Goal: Task Accomplishment & Management: Complete application form

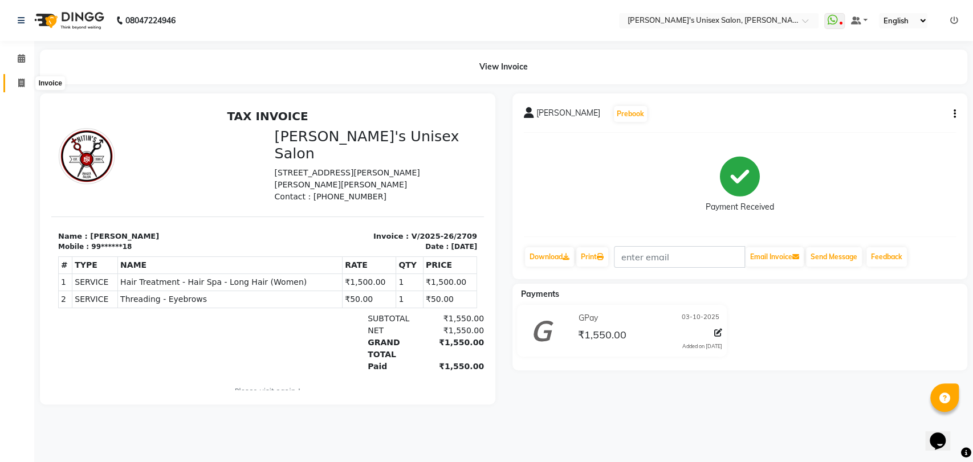
click at [21, 84] on icon at bounding box center [21, 83] width 6 height 9
select select "62"
select select "service"
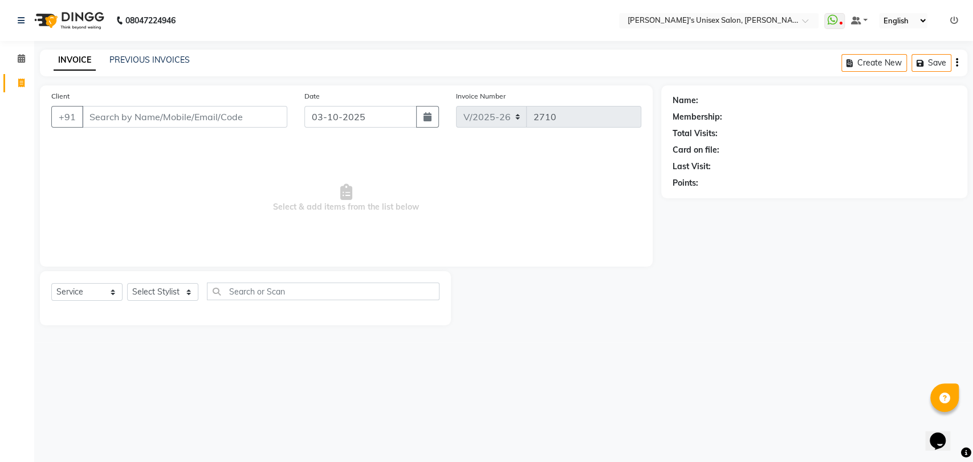
click at [105, 116] on input "Client" at bounding box center [184, 117] width 205 height 22
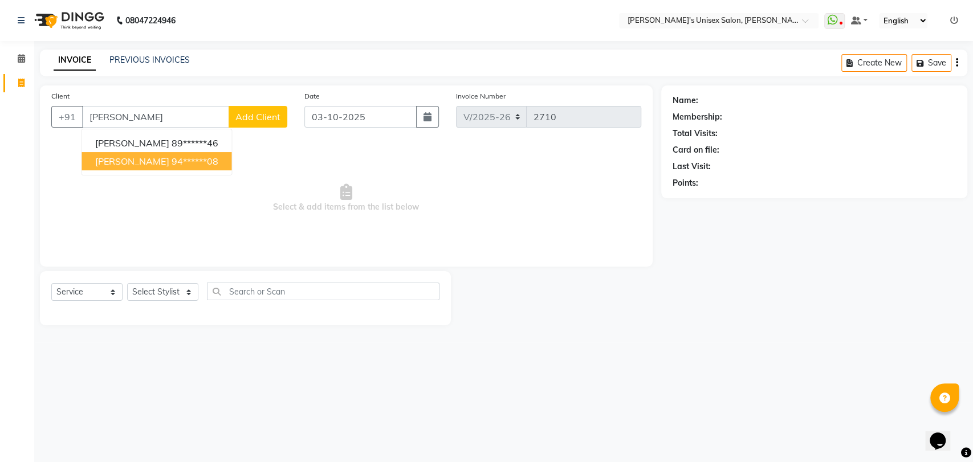
click at [133, 165] on span "[PERSON_NAME]" at bounding box center [132, 161] width 74 height 11
type input "94******08"
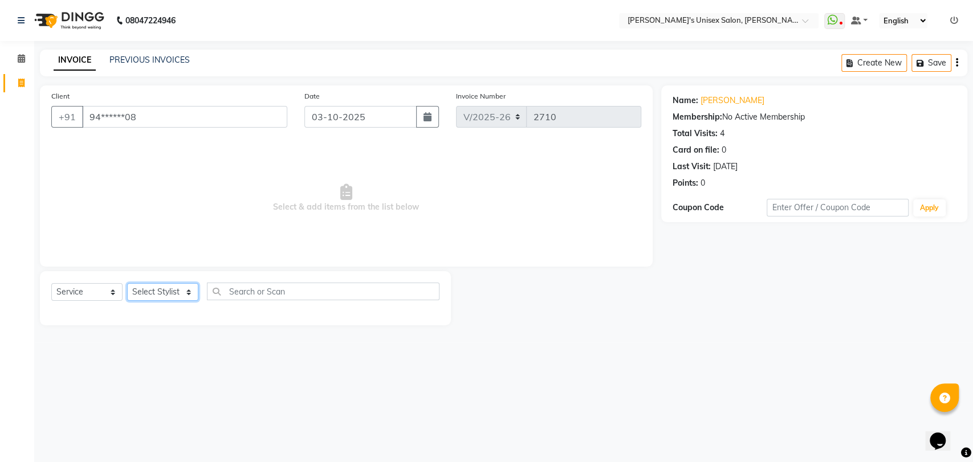
click at [191, 295] on select "Select Stylist [PERSON_NAME] DEEPA [PERSON_NAME] NEHA Nitin [PERSON_NAME] Recep…" at bounding box center [162, 292] width 71 height 18
select select "32881"
click at [127, 283] on select "Select Stylist [PERSON_NAME] DEEPA [PERSON_NAME] NEHA Nitin [PERSON_NAME] Recep…" at bounding box center [162, 292] width 71 height 18
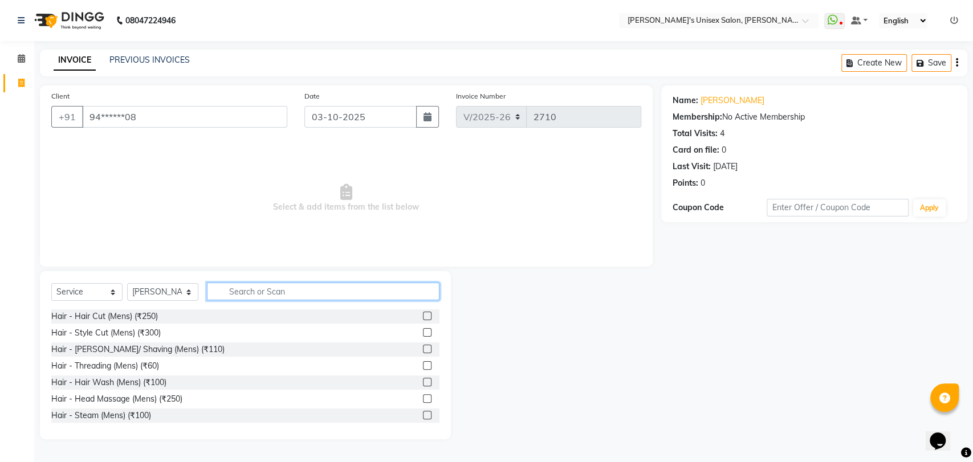
click at [242, 290] on input "text" at bounding box center [323, 292] width 233 height 18
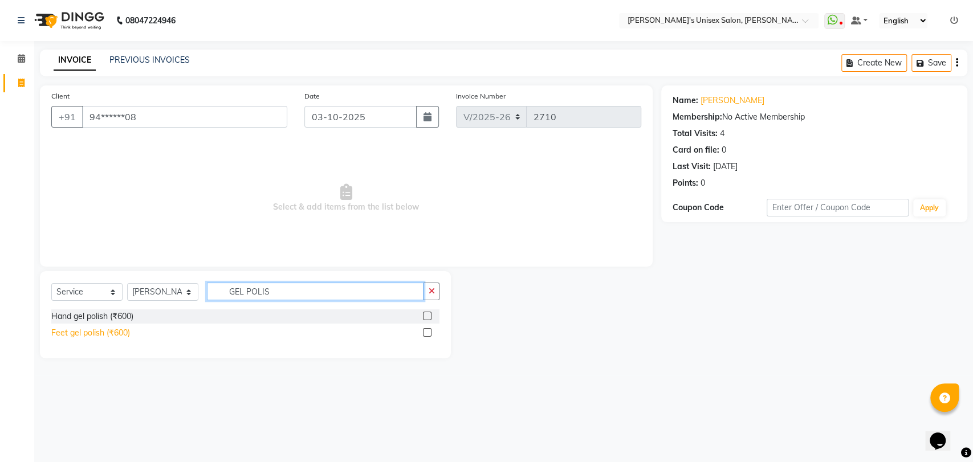
type input "GEL POLIS"
click at [113, 335] on div "Feet gel polish (₹600)" at bounding box center [90, 333] width 79 height 12
checkbox input "false"
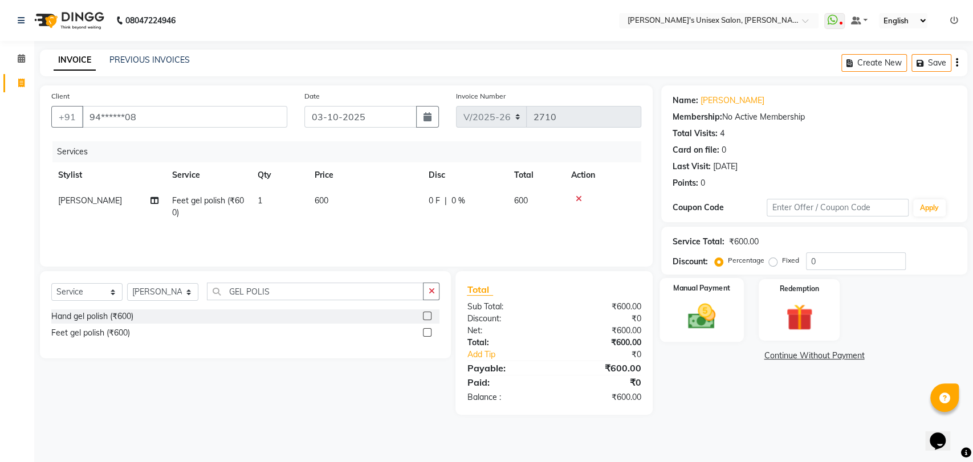
click at [700, 316] on img at bounding box center [701, 316] width 45 height 32
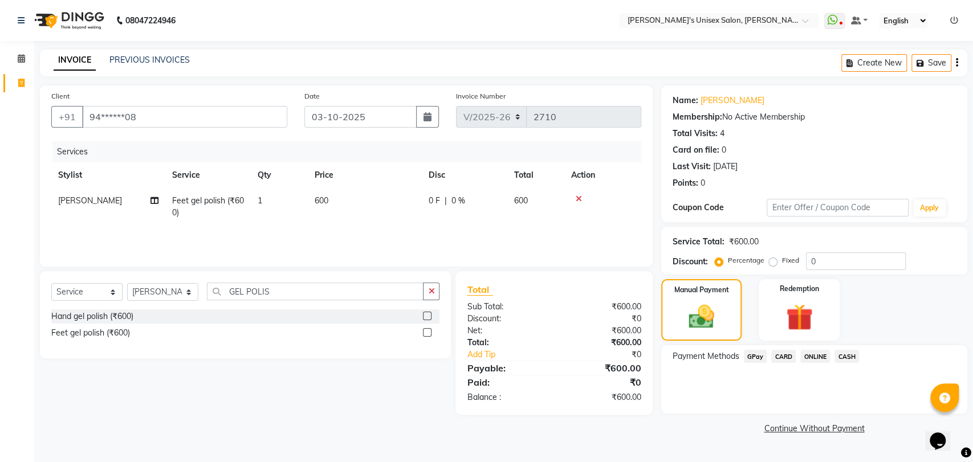
click at [751, 356] on span "GPay" at bounding box center [755, 356] width 23 height 13
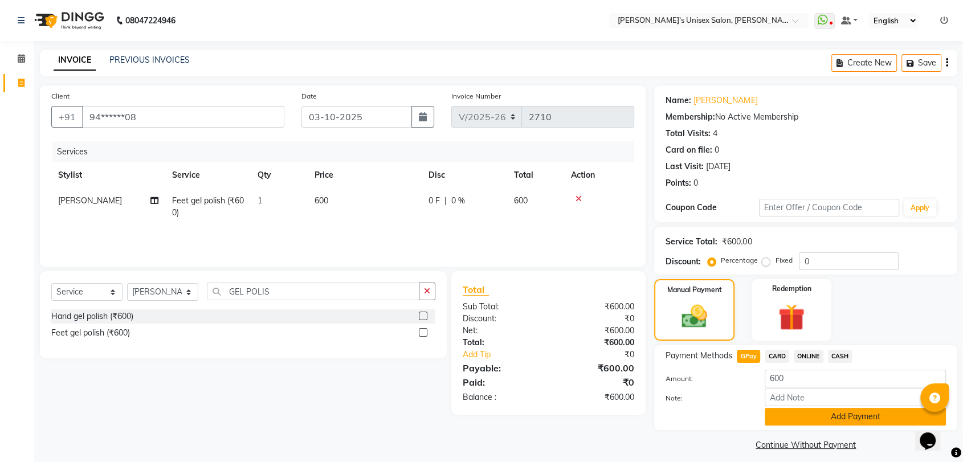
click at [839, 416] on button "Add Payment" at bounding box center [855, 417] width 181 height 18
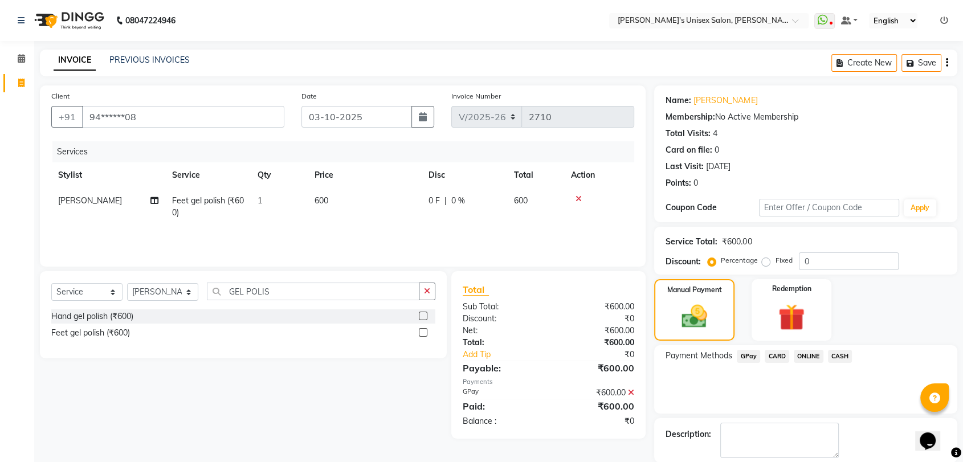
scroll to position [56, 0]
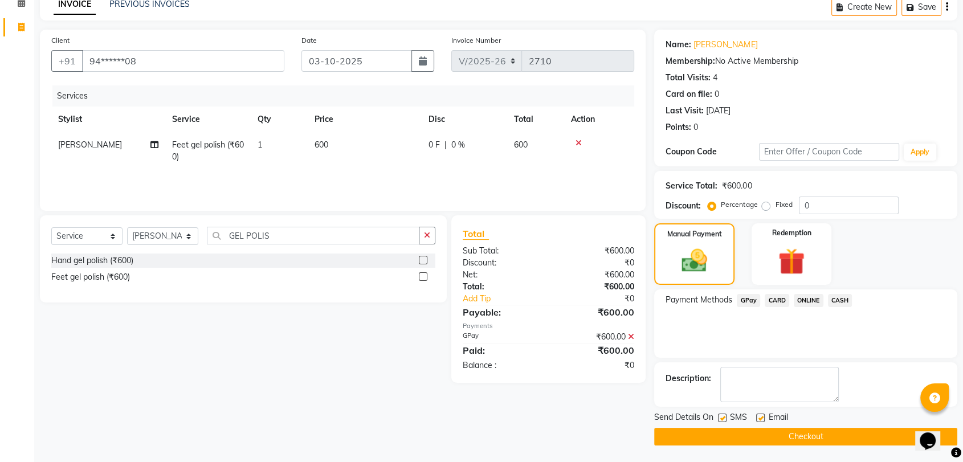
click at [802, 437] on button "Checkout" at bounding box center [805, 437] width 303 height 18
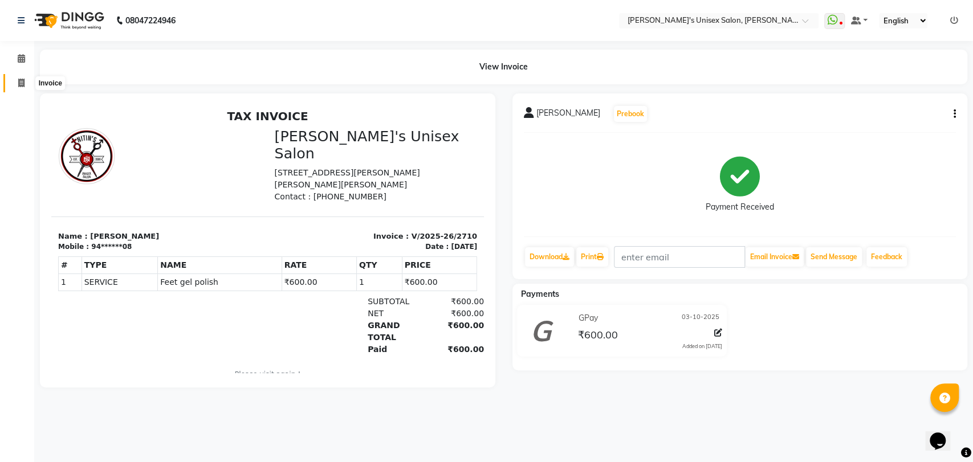
click at [23, 79] on icon at bounding box center [21, 83] width 6 height 9
select select "62"
select select "service"
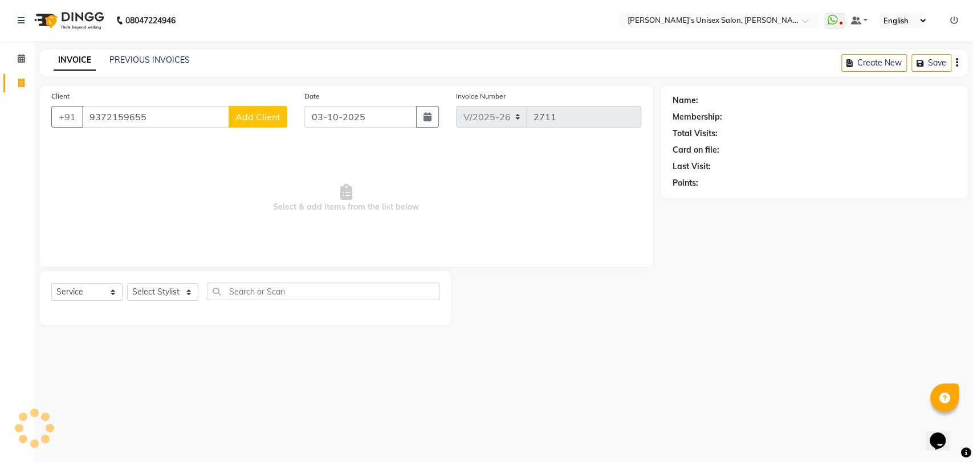
type input "9372159655"
click at [268, 116] on span "Add Client" at bounding box center [257, 116] width 45 height 11
select select "22"
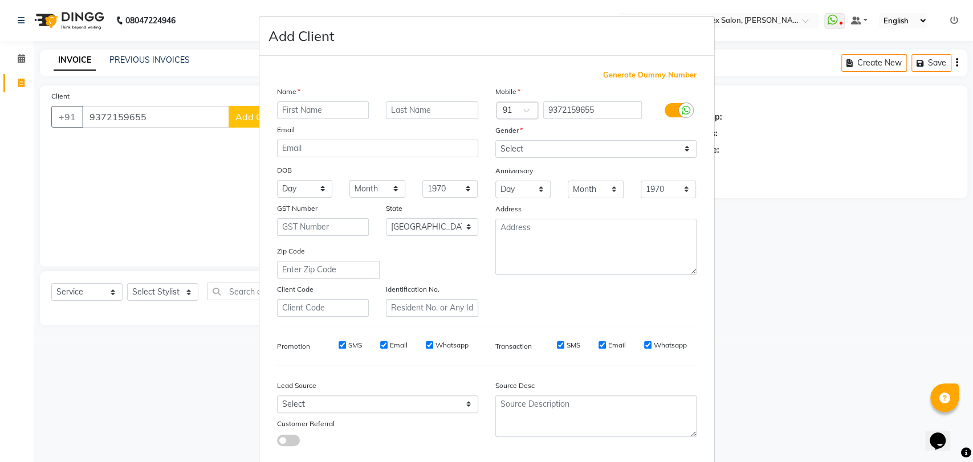
click at [339, 120] on div "Name Email DOB Day 01 02 03 04 05 06 07 08 09 10 11 12 13 14 15 16 17 18 19 20 …" at bounding box center [377, 201] width 218 height 231
click at [324, 113] on input "text" at bounding box center [323, 110] width 92 height 18
type input "SHISHIKLA"
click at [394, 104] on input "text" at bounding box center [432, 110] width 92 height 18
type input "BODHVDE"
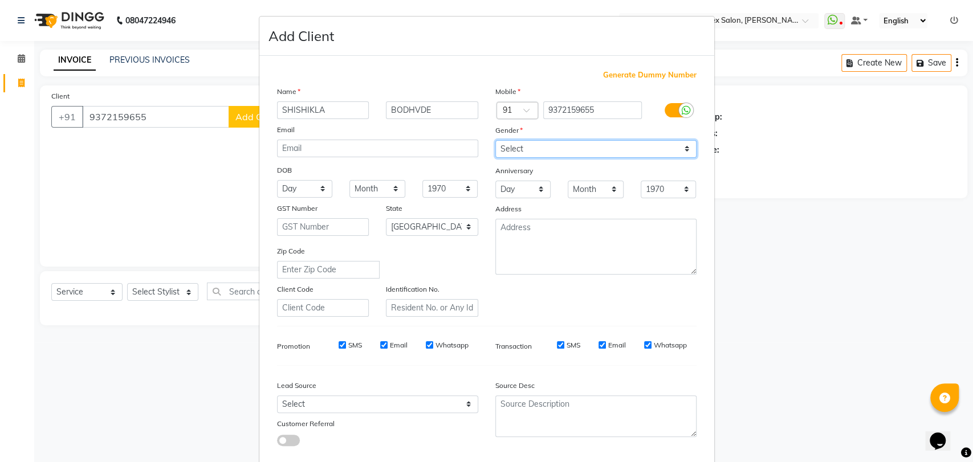
click at [520, 152] on select "Select [DEMOGRAPHIC_DATA] [DEMOGRAPHIC_DATA] Other Prefer Not To Say" at bounding box center [595, 149] width 201 height 18
select select "[DEMOGRAPHIC_DATA]"
click at [495, 140] on select "Select [DEMOGRAPHIC_DATA] [DEMOGRAPHIC_DATA] Other Prefer Not To Say" at bounding box center [595, 149] width 201 height 18
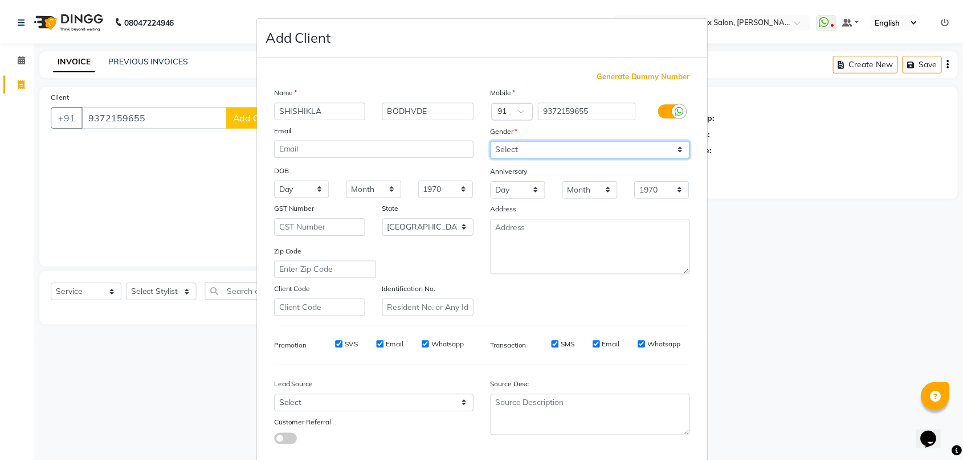
scroll to position [62, 0]
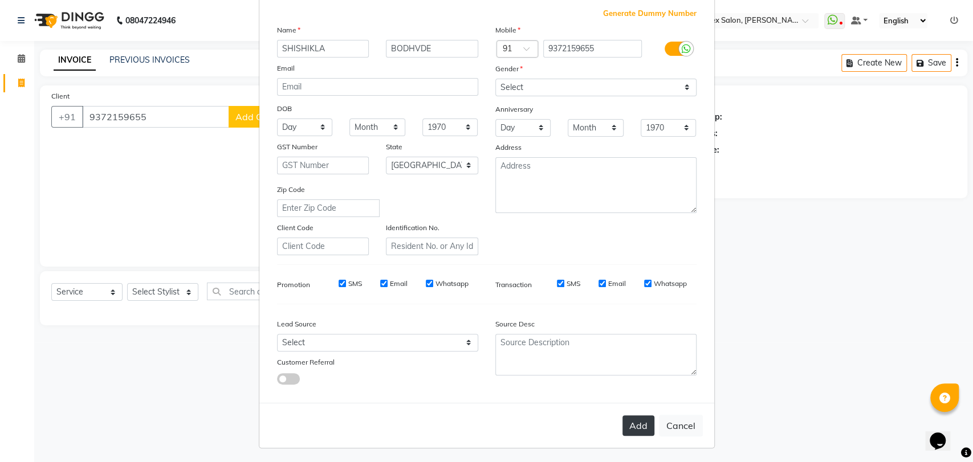
click at [622, 421] on button "Add" at bounding box center [638, 426] width 32 height 21
type input "93******55"
select select
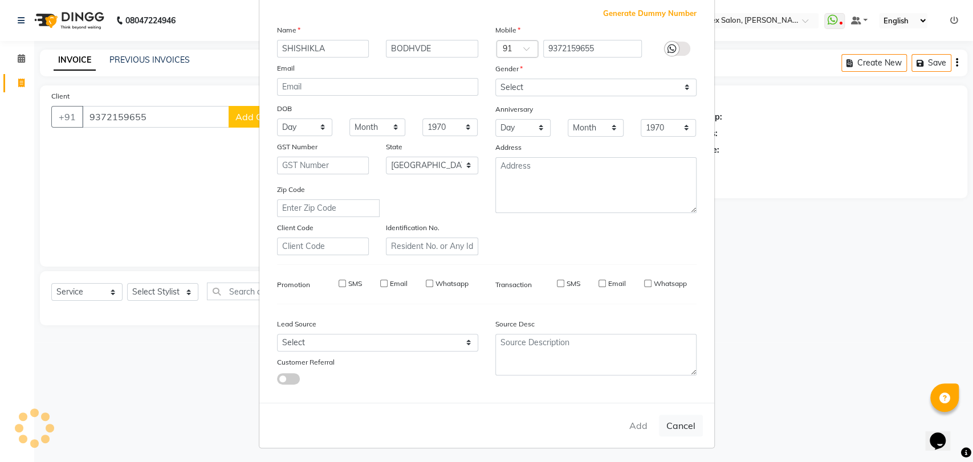
select select "null"
select select
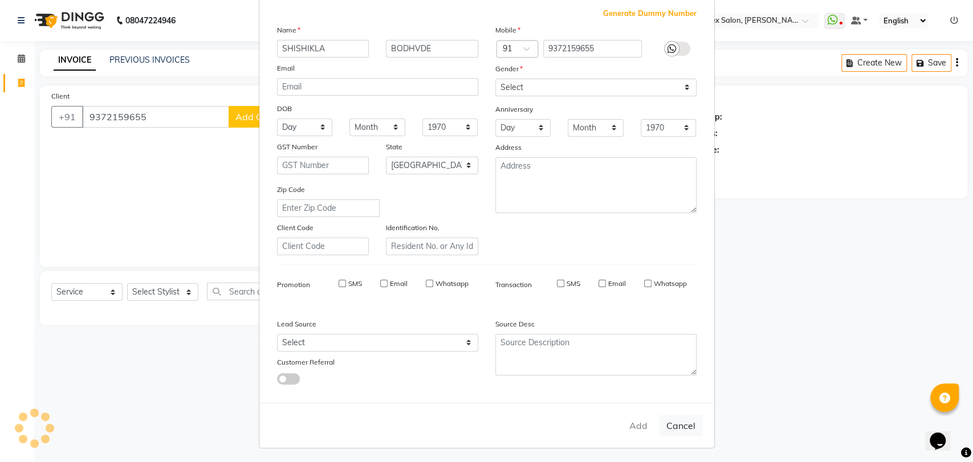
checkbox input "false"
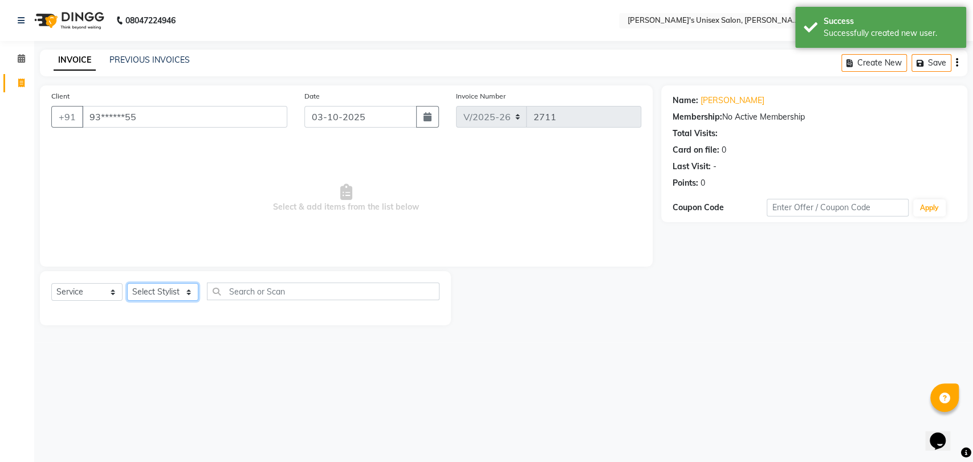
click at [165, 292] on select "Select Stylist [PERSON_NAME] DEEPA [PERSON_NAME] NEHA Nitin [PERSON_NAME] Recep…" at bounding box center [162, 292] width 71 height 18
click at [127, 283] on select "Select Stylist [PERSON_NAME] DEEPA [PERSON_NAME] NEHA Nitin [PERSON_NAME] Recep…" at bounding box center [162, 292] width 71 height 18
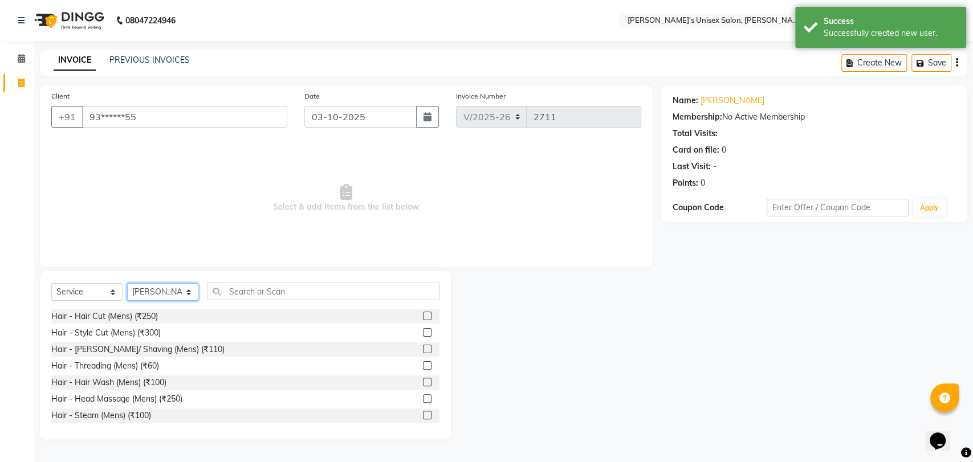
click at [170, 288] on select "Select Stylist [PERSON_NAME] DEEPA [PERSON_NAME] NEHA Nitin [PERSON_NAME] Recep…" at bounding box center [162, 292] width 71 height 18
select select "49753"
click at [127, 283] on select "Select Stylist [PERSON_NAME] DEEPA [PERSON_NAME] NEHA Nitin [PERSON_NAME] Recep…" at bounding box center [162, 292] width 71 height 18
click at [242, 290] on input "text" at bounding box center [323, 292] width 233 height 18
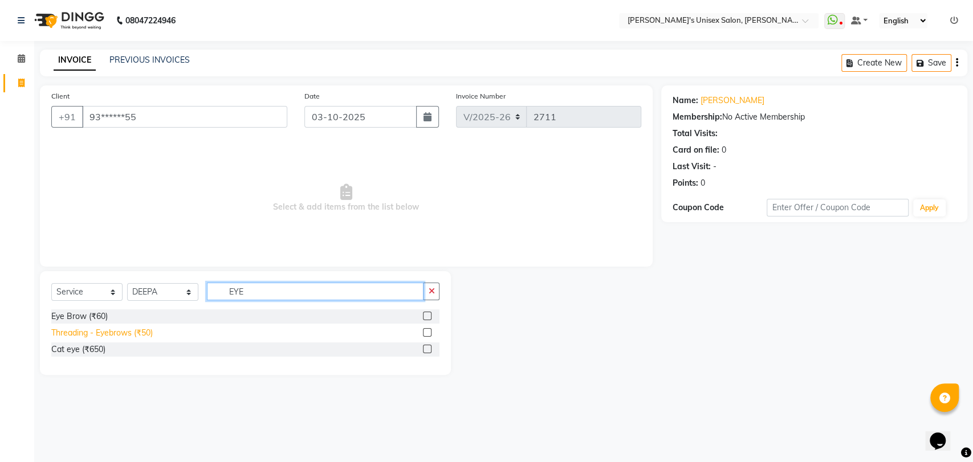
type input "EYE"
click at [108, 336] on div "Threading - Eyebrows (₹50)" at bounding box center [101, 333] width 101 height 12
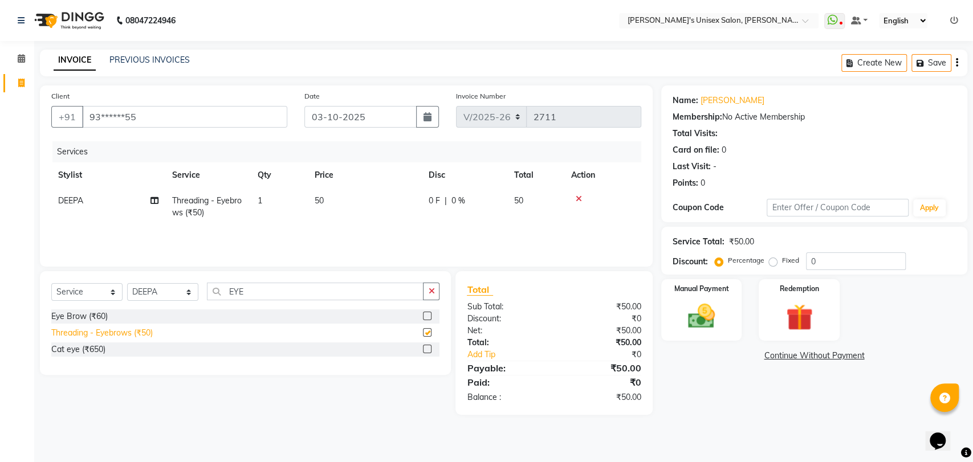
checkbox input "false"
click at [693, 321] on img at bounding box center [701, 316] width 45 height 32
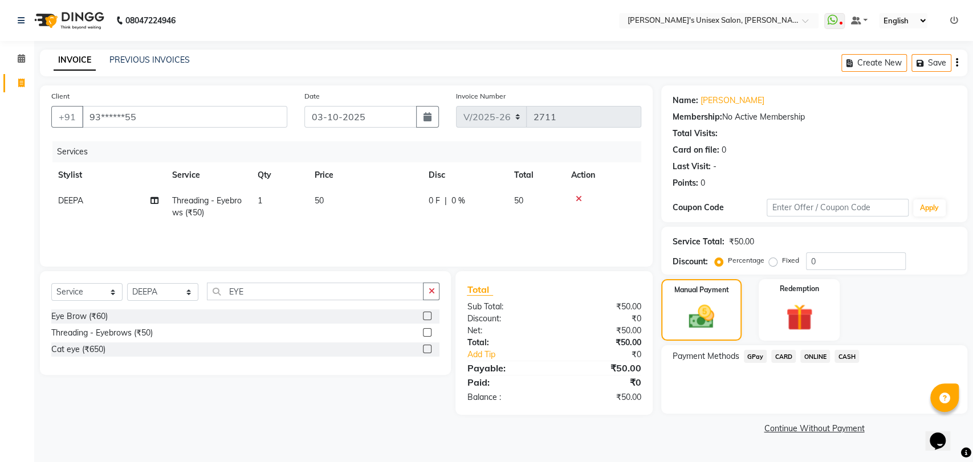
click at [843, 355] on span "CASH" at bounding box center [847, 356] width 25 height 13
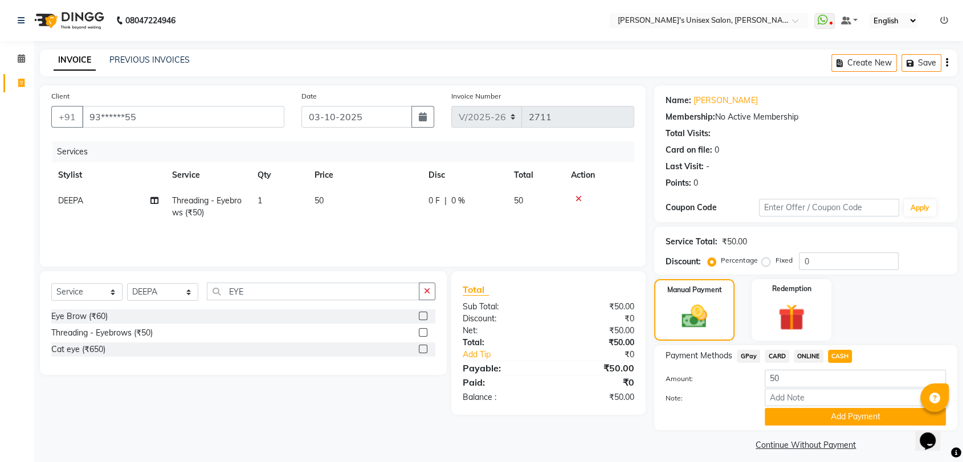
scroll to position [8, 0]
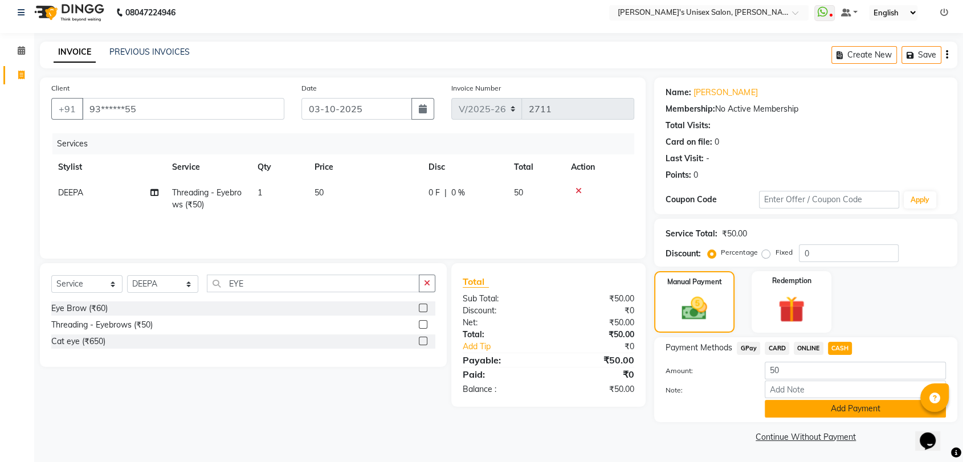
click at [817, 409] on button "Add Payment" at bounding box center [855, 409] width 181 height 18
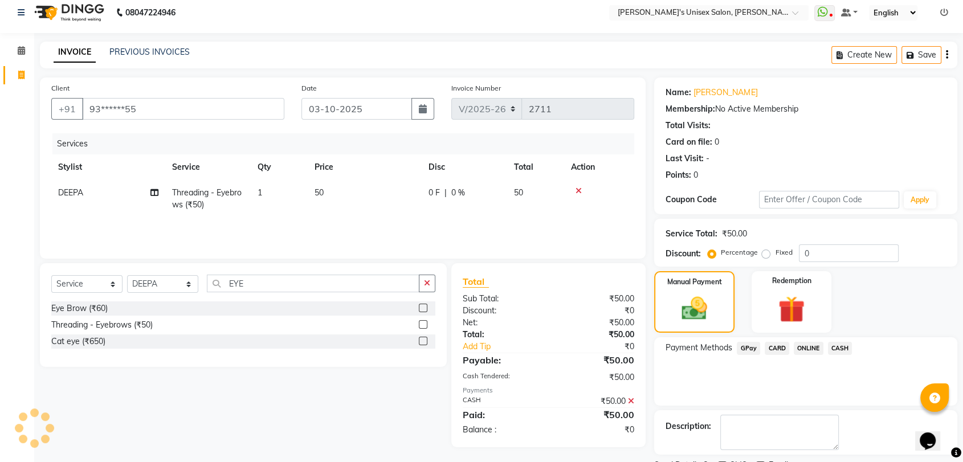
scroll to position [56, 0]
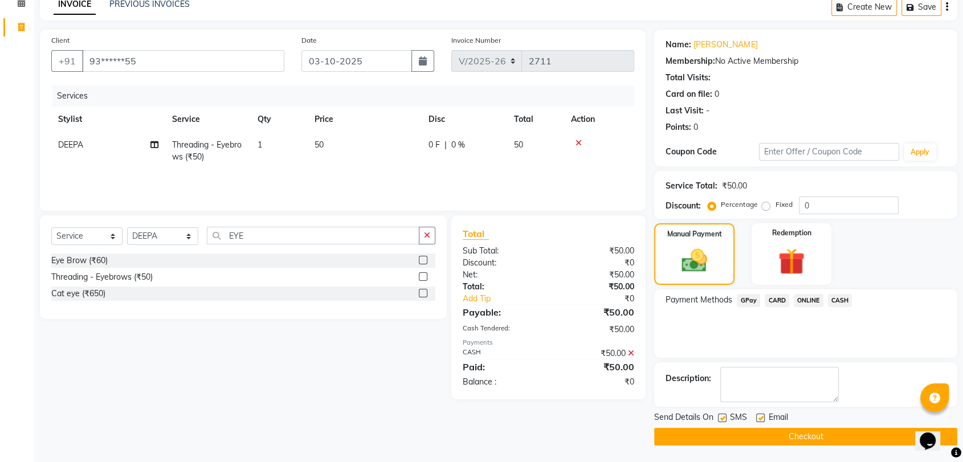
click at [703, 438] on button "Checkout" at bounding box center [805, 437] width 303 height 18
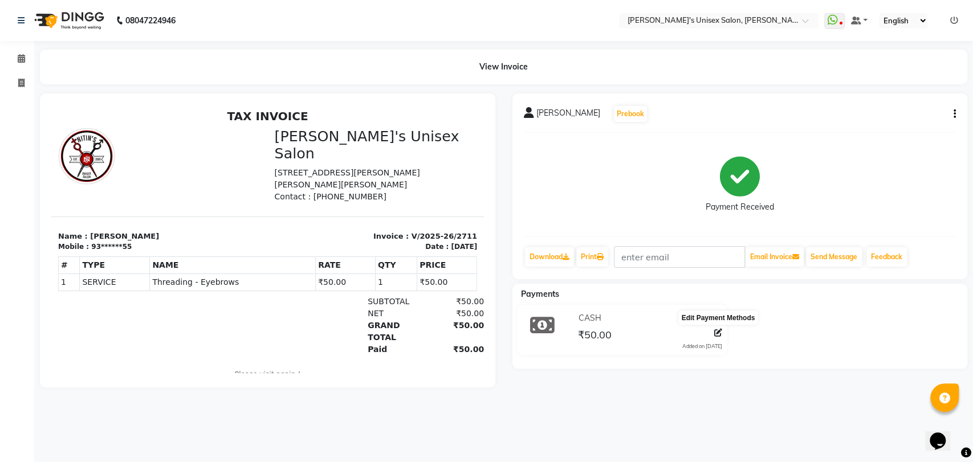
click at [721, 335] on icon at bounding box center [718, 333] width 8 height 8
select select "1"
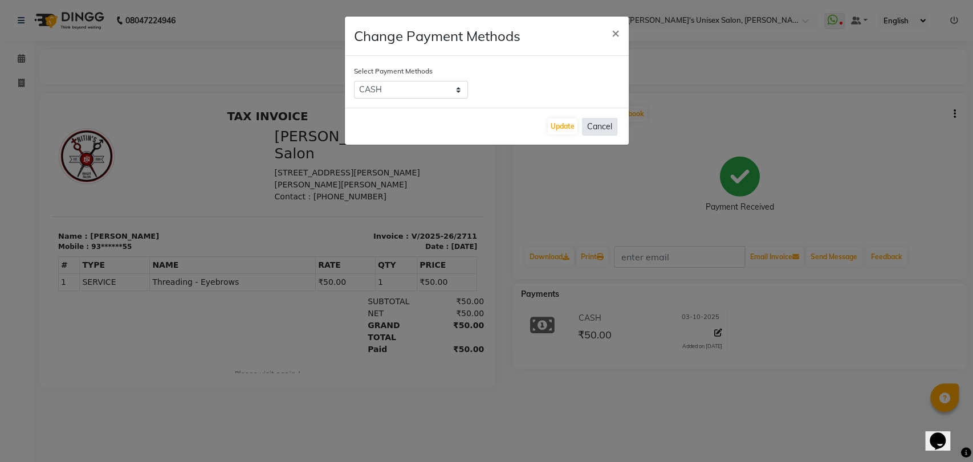
drag, startPoint x: 897, startPoint y: 191, endPoint x: 611, endPoint y: 127, distance: 292.8
click at [611, 127] on ngb-modal-window "Change Payment Methods × Select Payment Methods GPay CARD ONLINE CASH Update Ca…" at bounding box center [486, 231] width 973 height 462
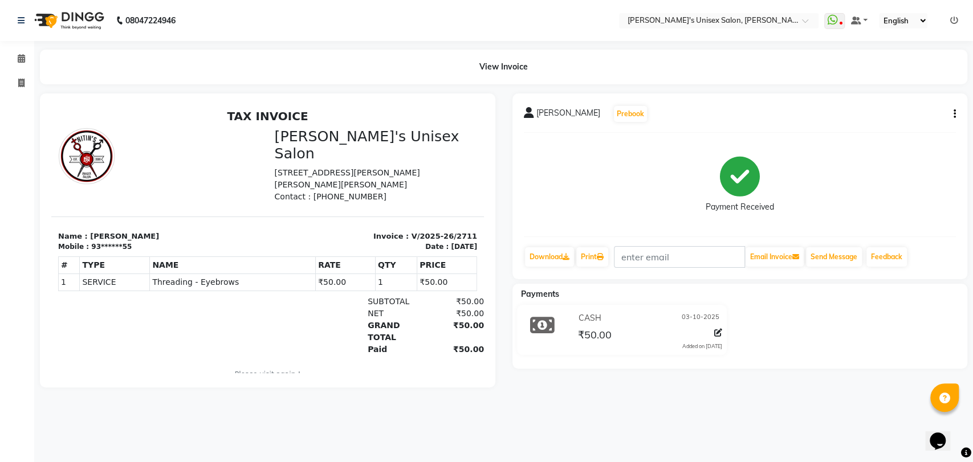
click at [957, 113] on div "[PERSON_NAME] Prebook Payment Received Download Print Email Invoice Send Messag…" at bounding box center [739, 186] width 455 height 186
click at [951, 112] on button "button" at bounding box center [952, 114] width 7 height 12
click at [954, 114] on icon "button" at bounding box center [955, 114] width 2 height 1
click at [572, 108] on span "[PERSON_NAME]" at bounding box center [568, 115] width 64 height 16
drag, startPoint x: 634, startPoint y: 97, endPoint x: 641, endPoint y: 109, distance: 13.0
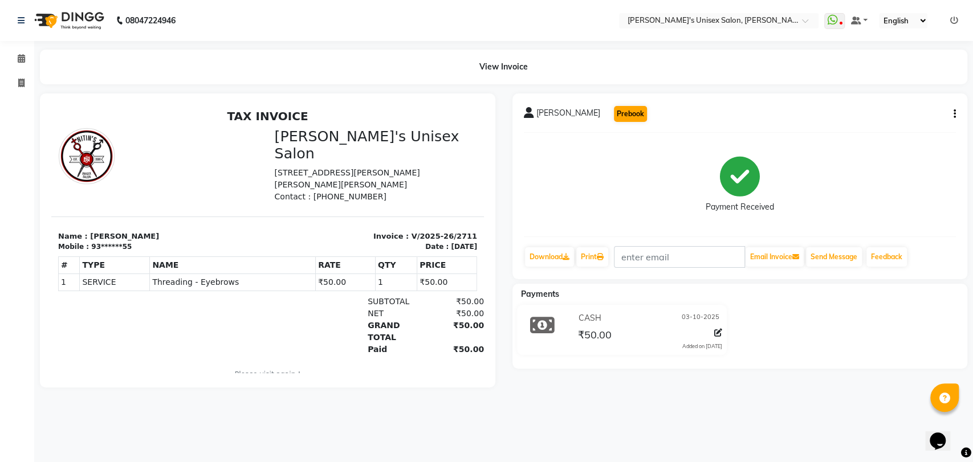
click at [641, 109] on div "[PERSON_NAME] Prebook Payment Received Download Print Email Invoice Send Messag…" at bounding box center [739, 186] width 455 height 186
click at [641, 109] on button "Prebook" at bounding box center [630, 114] width 33 height 16
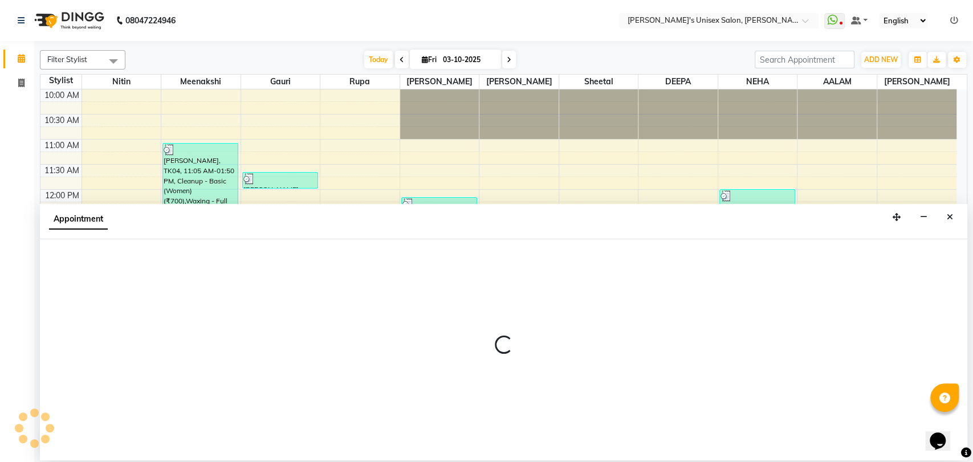
select select "49753"
select select "660"
select select "tentative"
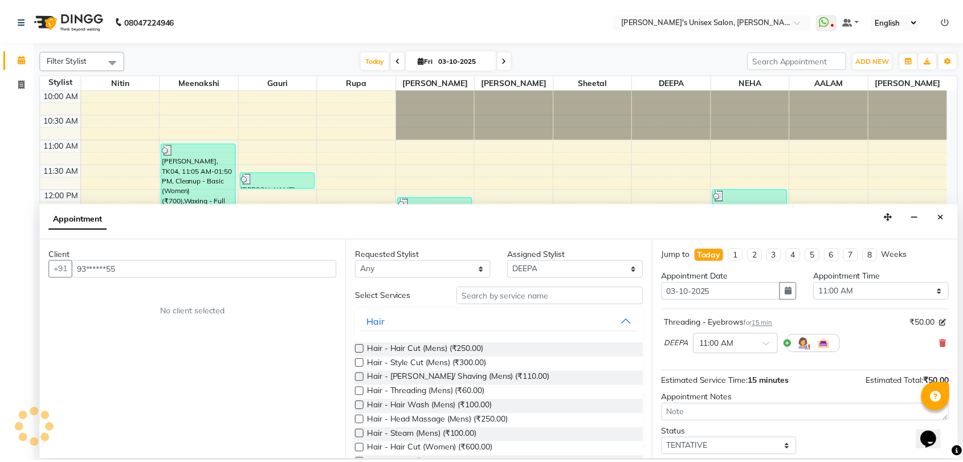
scroll to position [211, 0]
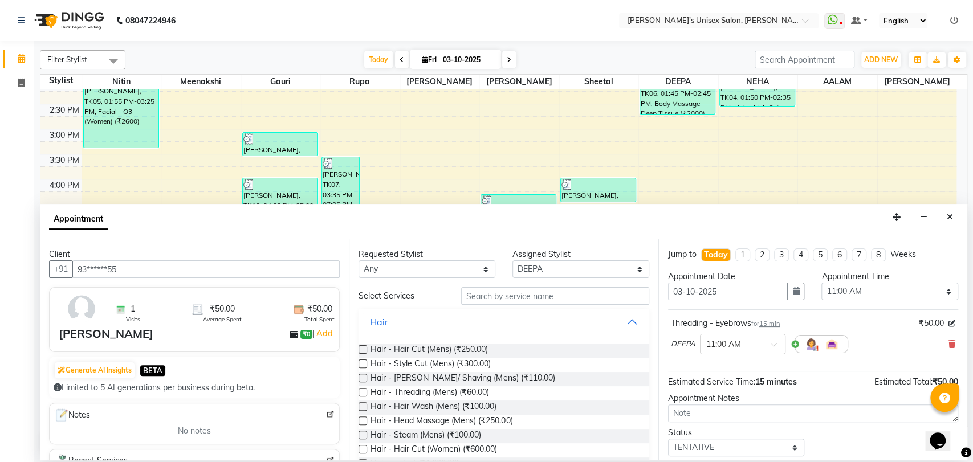
click at [80, 331] on div "[PERSON_NAME]" at bounding box center [106, 333] width 95 height 17
click at [105, 328] on div "[PERSON_NAME]" at bounding box center [106, 333] width 95 height 17
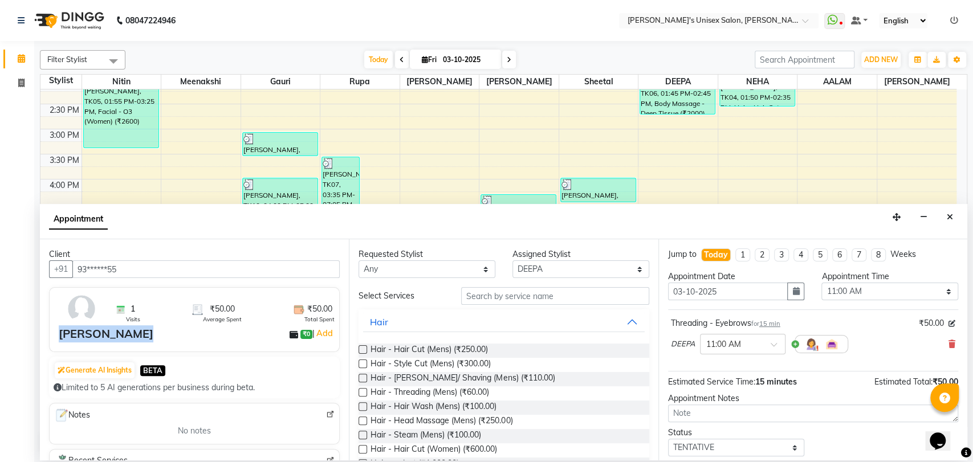
click at [233, 330] on div "[PERSON_NAME] ₹0 | Add" at bounding box center [197, 333] width 276 height 17
click at [951, 219] on icon "Close" at bounding box center [950, 217] width 6 height 8
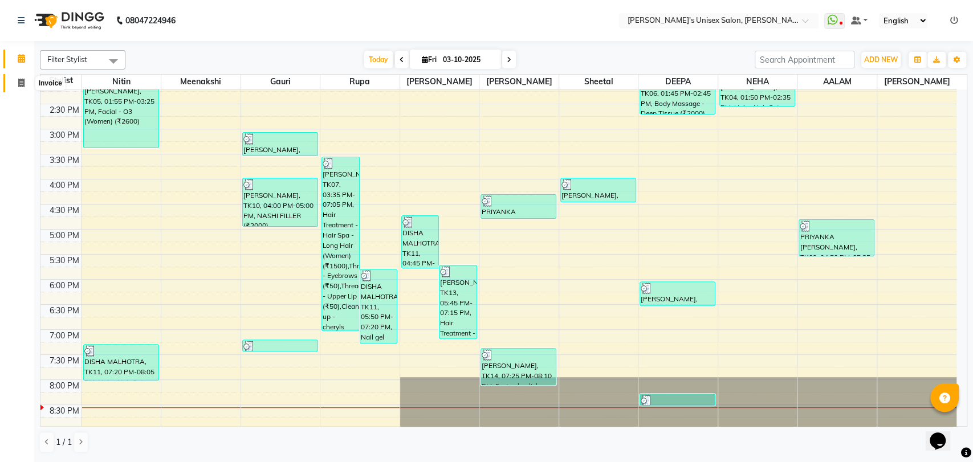
click at [21, 79] on icon at bounding box center [21, 83] width 6 height 9
select select "service"
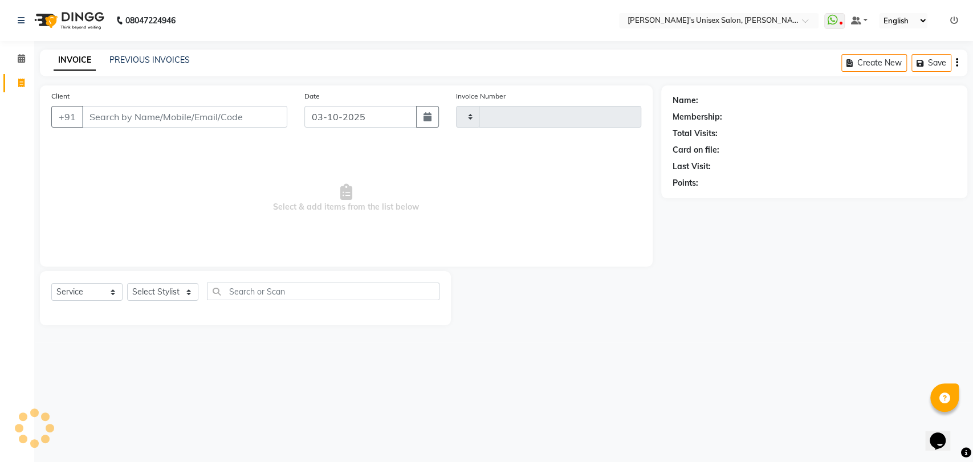
type input "2712"
select select "62"
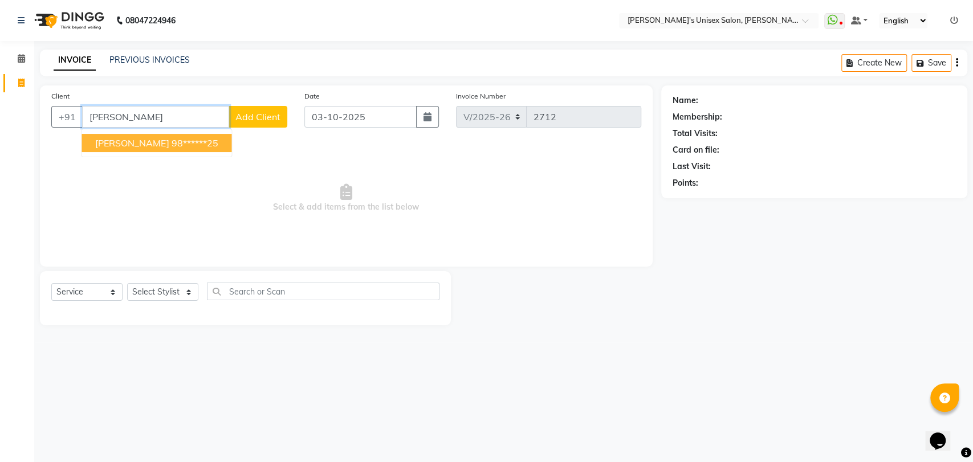
click at [169, 145] on span "[PERSON_NAME]" at bounding box center [132, 142] width 74 height 11
type input "98******25"
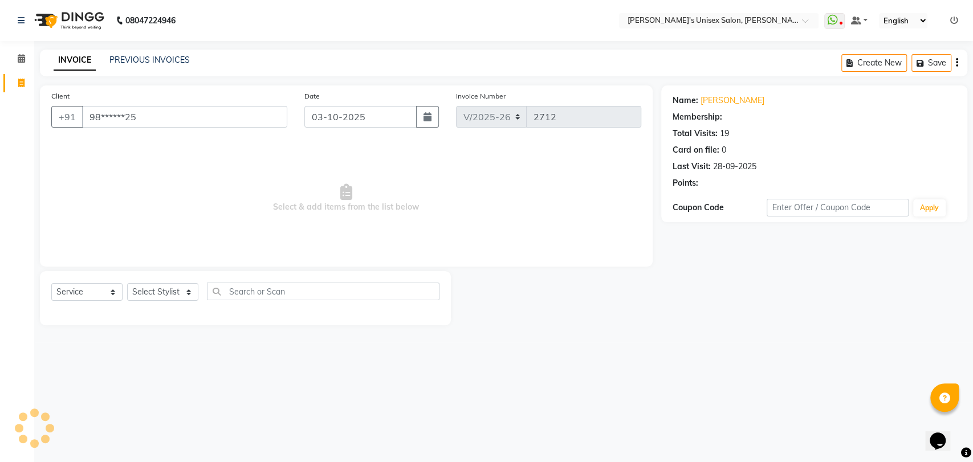
click at [180, 145] on span "Select & add items from the list below" at bounding box center [346, 198] width 590 height 114
click at [170, 289] on select "Select Stylist [PERSON_NAME] DEEPA [PERSON_NAME] NEHA Nitin [PERSON_NAME] Recep…" at bounding box center [162, 292] width 71 height 18
select select "32881"
click at [127, 283] on select "Select Stylist [PERSON_NAME] DEEPA [PERSON_NAME] NEHA Nitin [PERSON_NAME] Recep…" at bounding box center [162, 292] width 71 height 18
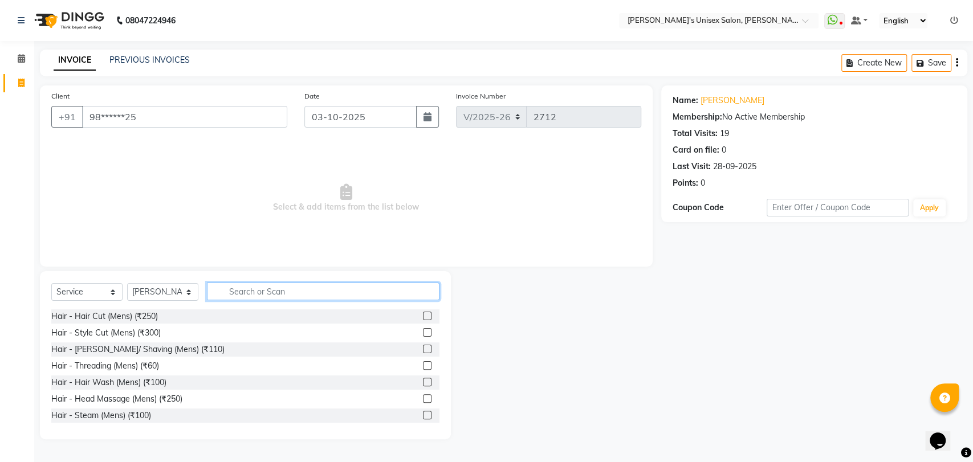
click at [233, 290] on input "text" at bounding box center [323, 292] width 233 height 18
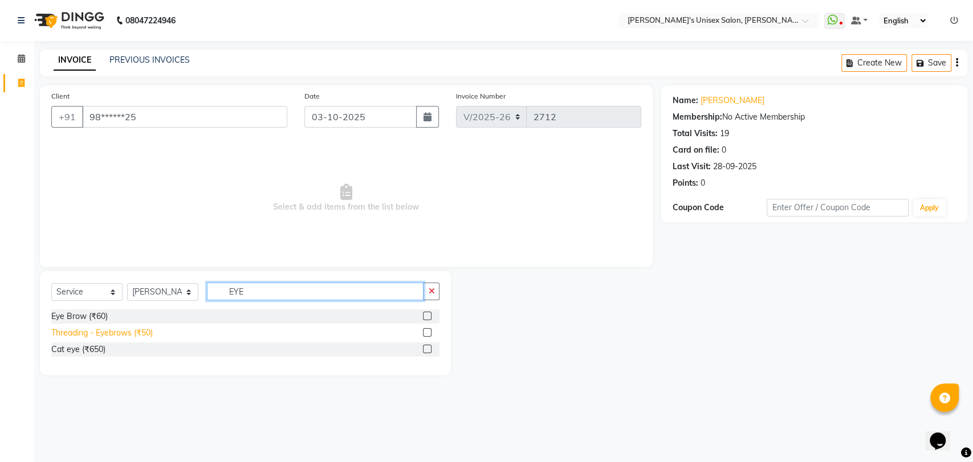
type input "EYE"
click at [113, 327] on div "Threading - Eyebrows (₹50)" at bounding box center [101, 333] width 101 height 12
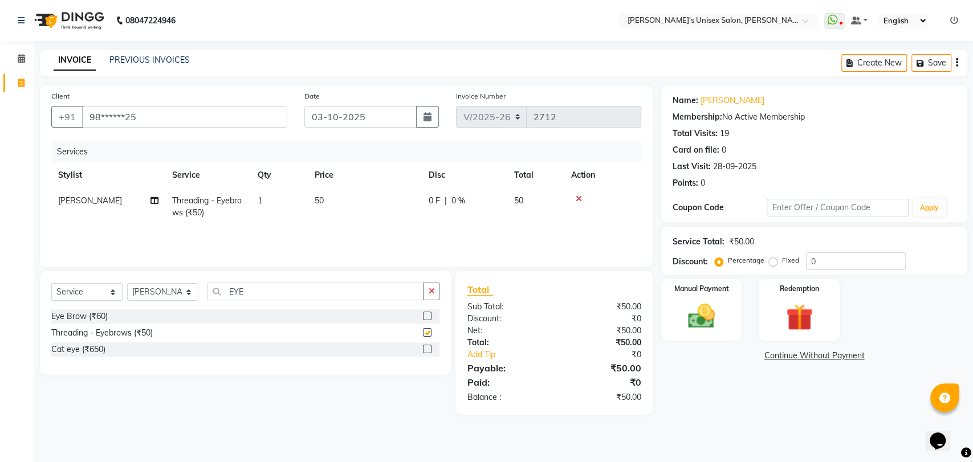
checkbox input "false"
click at [297, 279] on div "Select Service Product Membership Package Voucher Prepaid Gift Card Select Styl…" at bounding box center [245, 323] width 411 height 104
click at [294, 291] on input "EYE" at bounding box center [315, 292] width 217 height 18
type input "E"
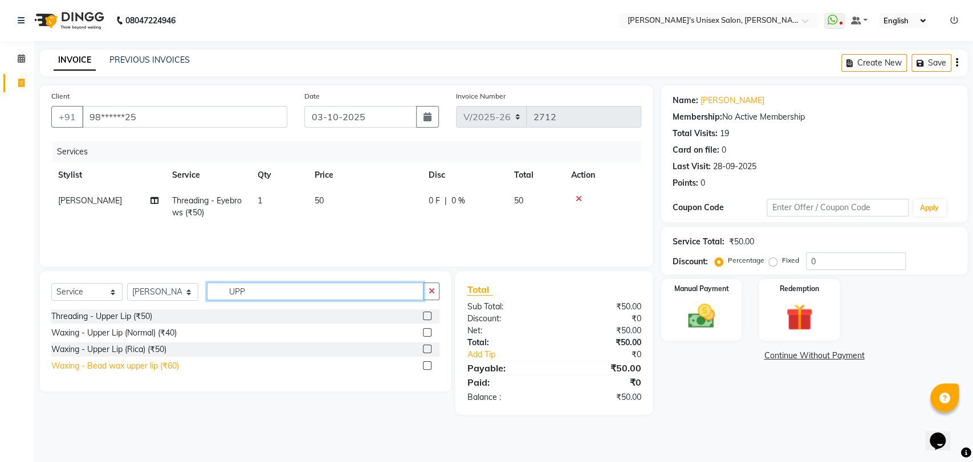
type input "UPP"
click at [136, 370] on div "Waxing - Bead wax upper lip (₹60)" at bounding box center [115, 366] width 128 height 12
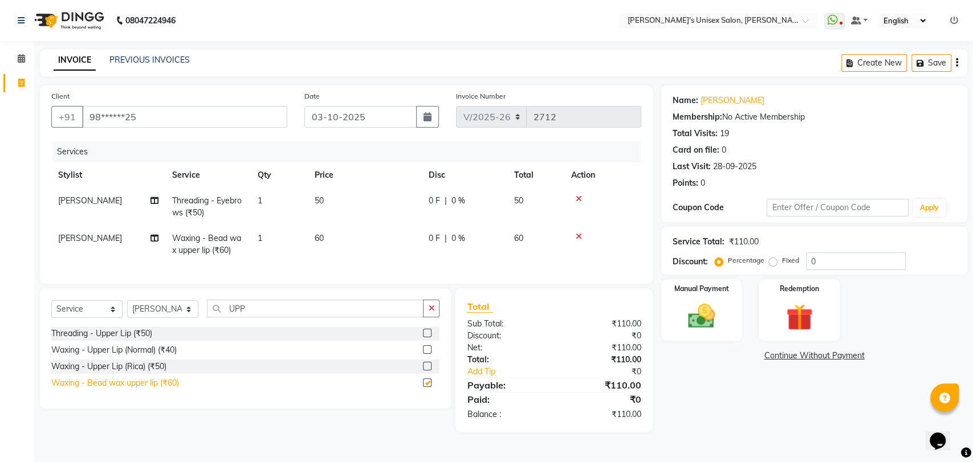
checkbox input "false"
click at [696, 315] on img at bounding box center [701, 316] width 45 height 32
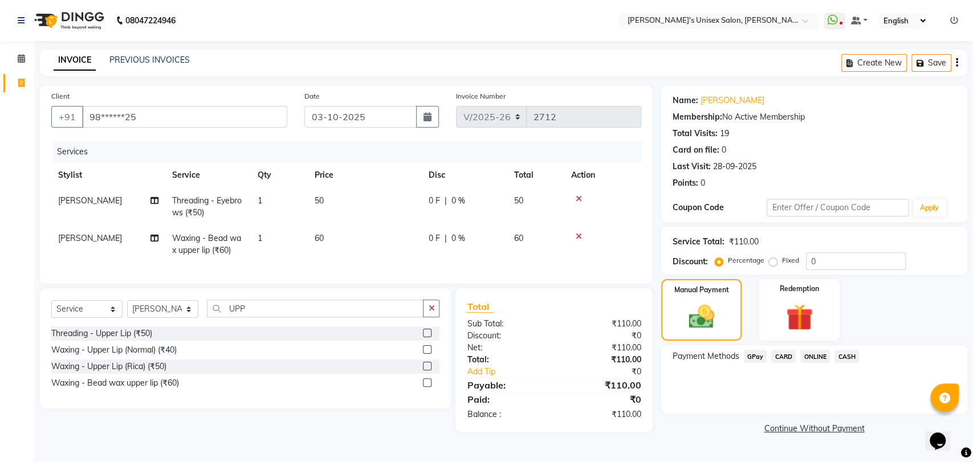
click at [760, 357] on span "GPay" at bounding box center [755, 356] width 23 height 13
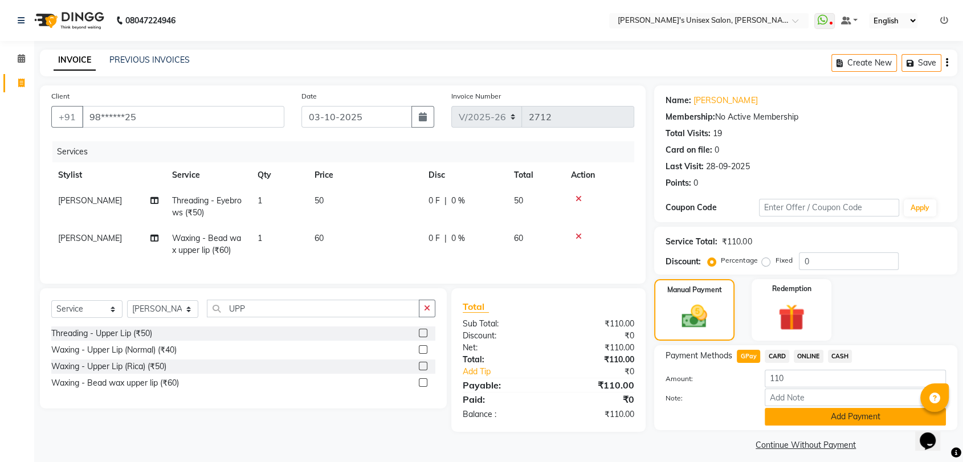
click at [813, 419] on button "Add Payment" at bounding box center [855, 417] width 181 height 18
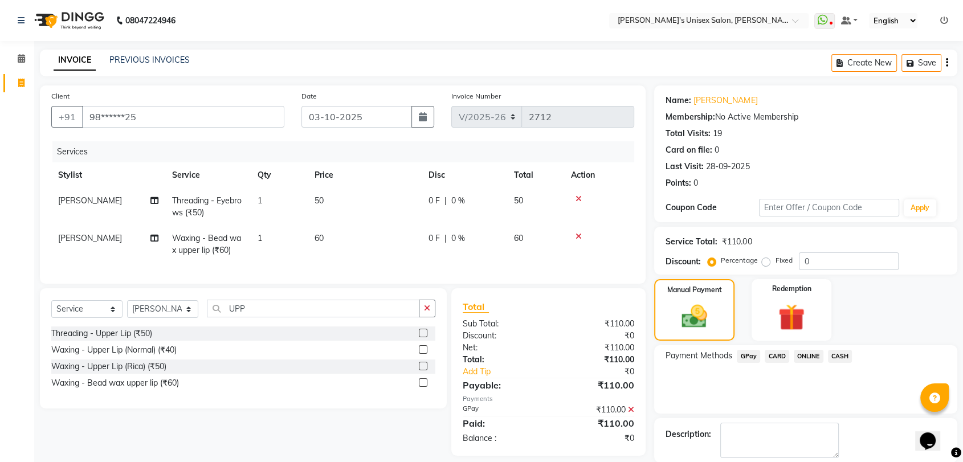
click at [813, 419] on div "Description:" at bounding box center [805, 440] width 303 height 44
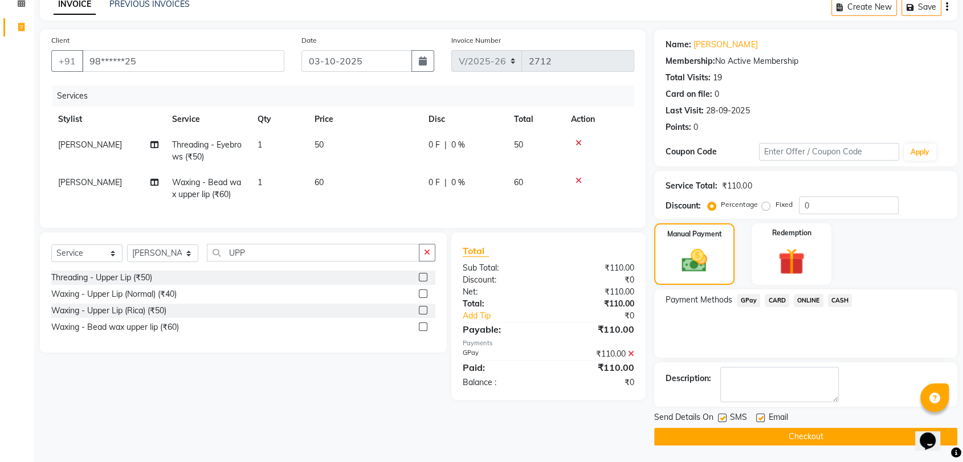
click at [788, 428] on button "Checkout" at bounding box center [805, 437] width 303 height 18
